Goal: Task Accomplishment & Management: Use online tool/utility

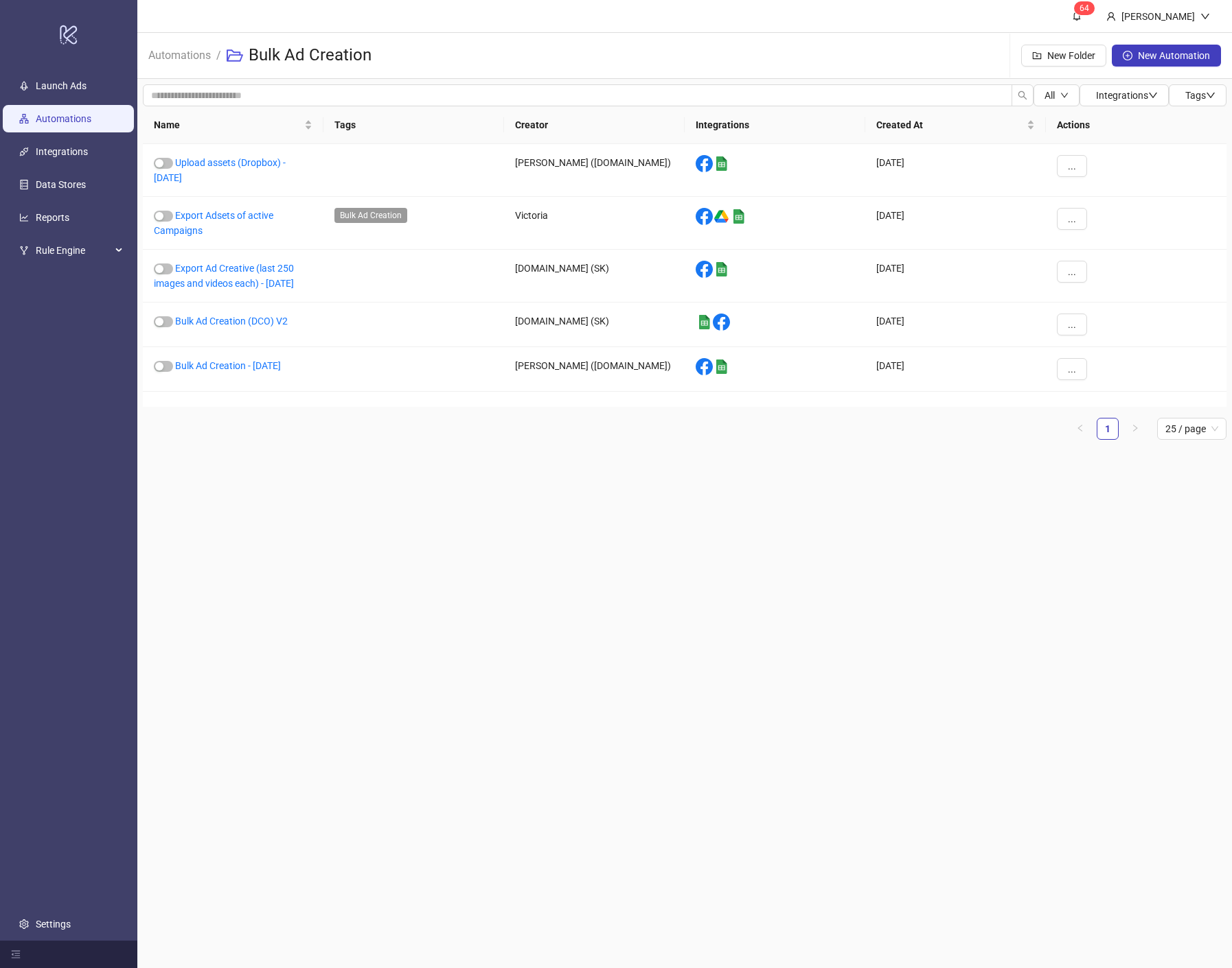
click at [61, 114] on link "Automations" at bounding box center [63, 119] width 56 height 11
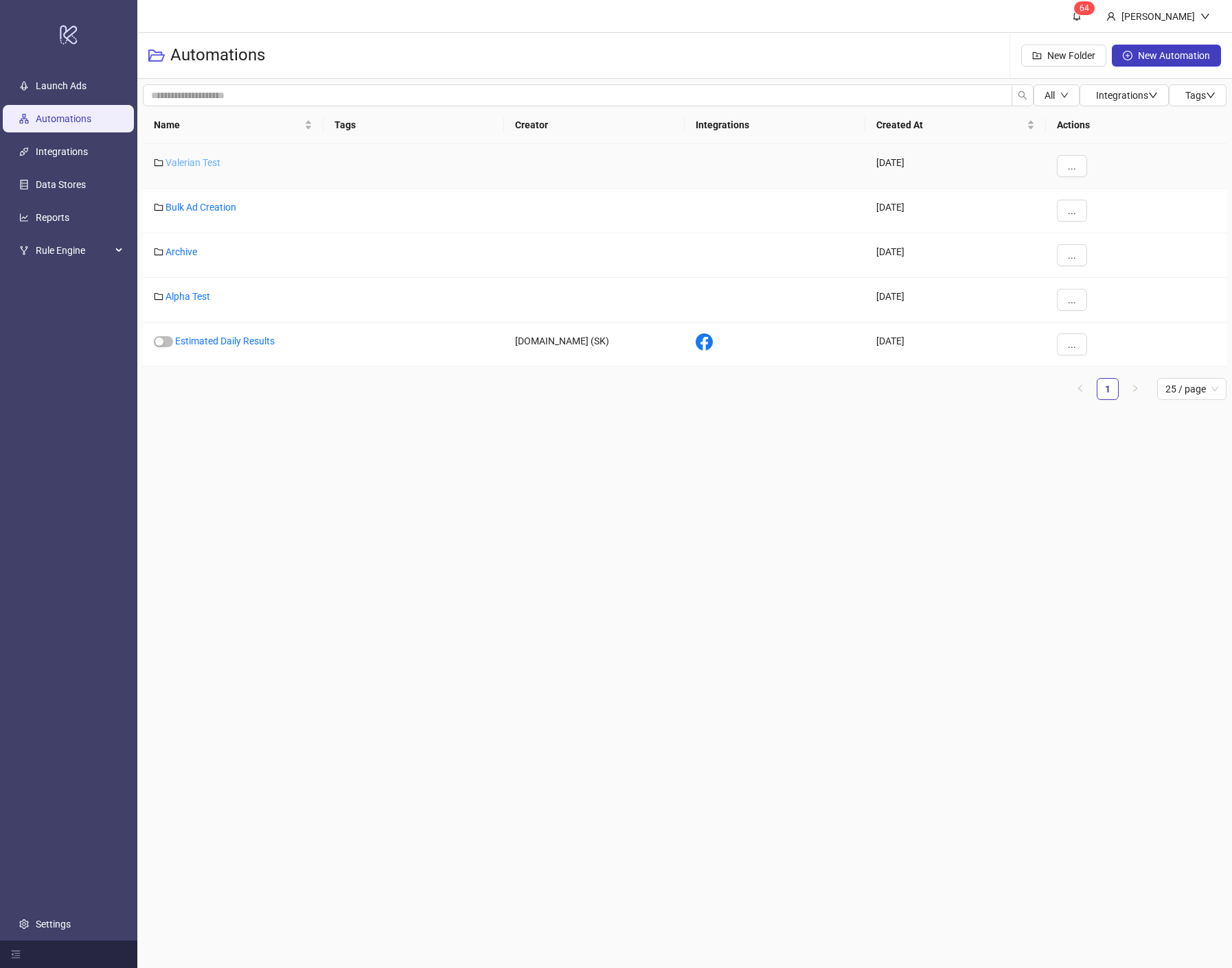
click at [187, 161] on link "Valerian Test" at bounding box center [193, 162] width 55 height 11
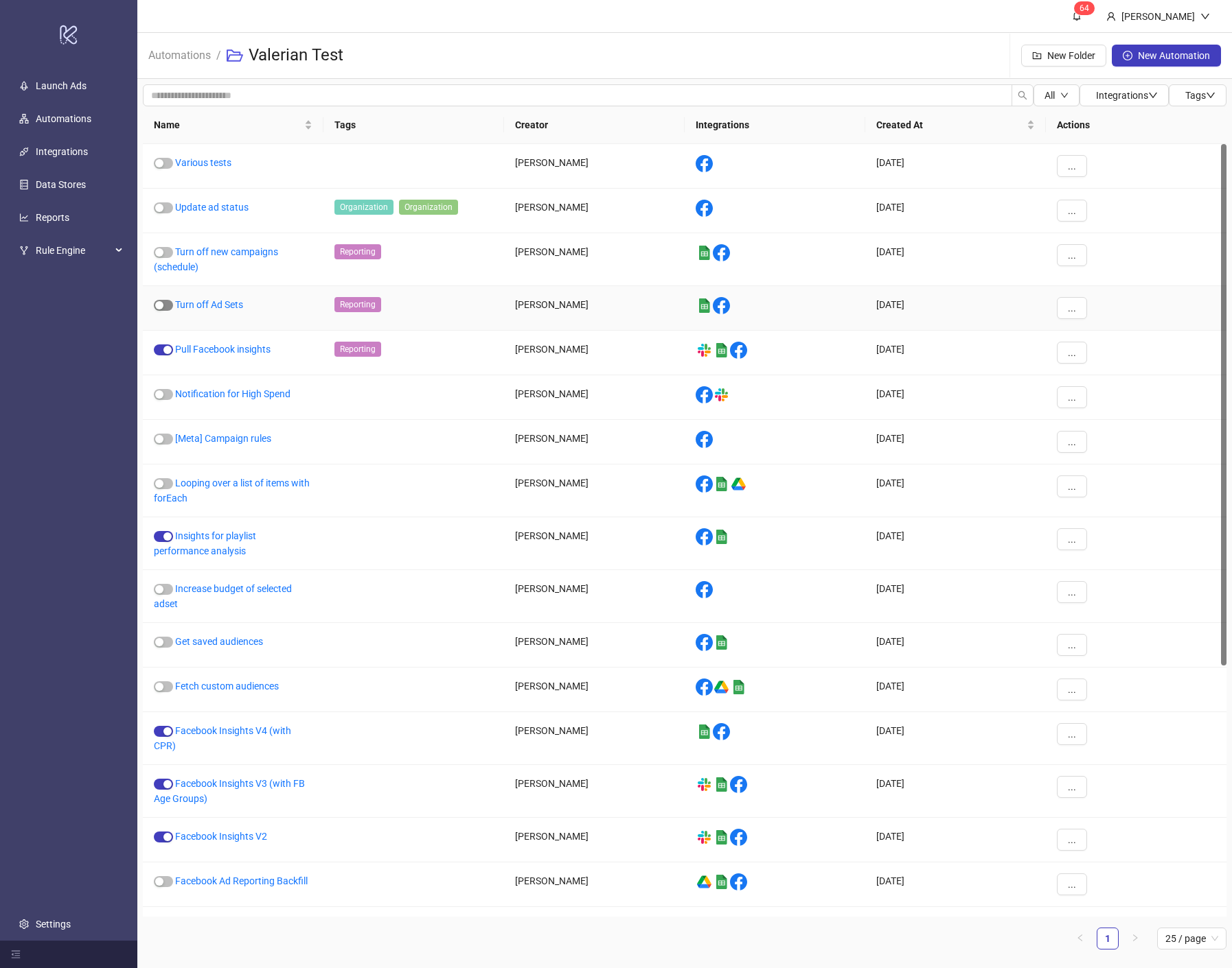
click at [160, 302] on div "button" at bounding box center [159, 305] width 9 height 8
click at [739, 65] on div "Automations / Valerian Test New Folder New Automation" at bounding box center [684, 56] width 1094 height 46
